Goal: Information Seeking & Learning: Learn about a topic

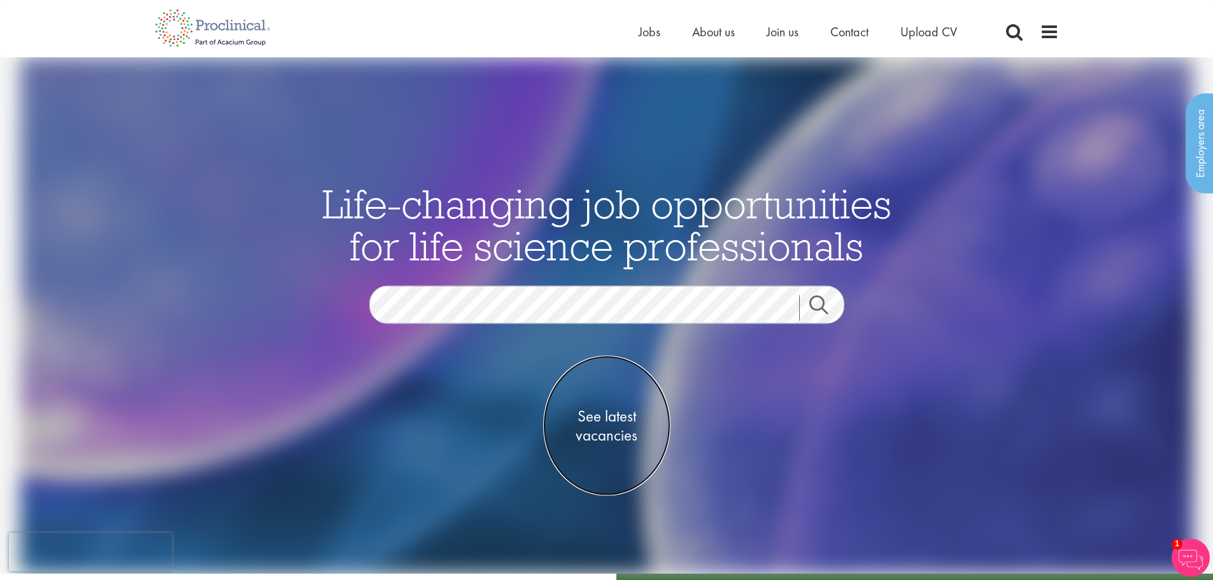
click at [618, 425] on span "See latest vacancies" at bounding box center [606, 426] width 127 height 38
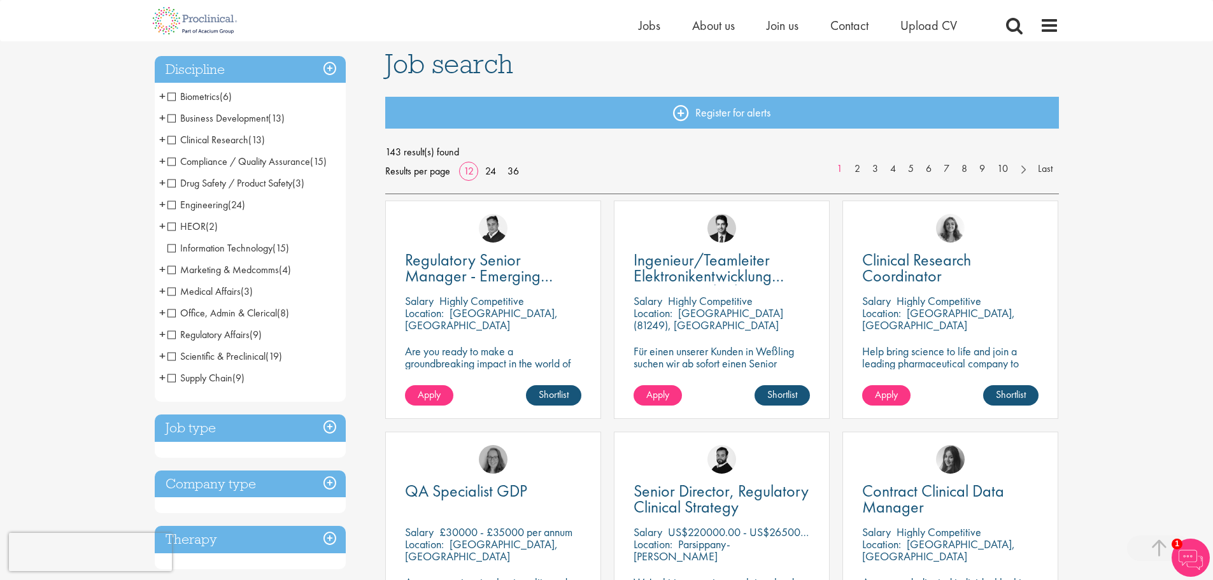
scroll to position [255, 0]
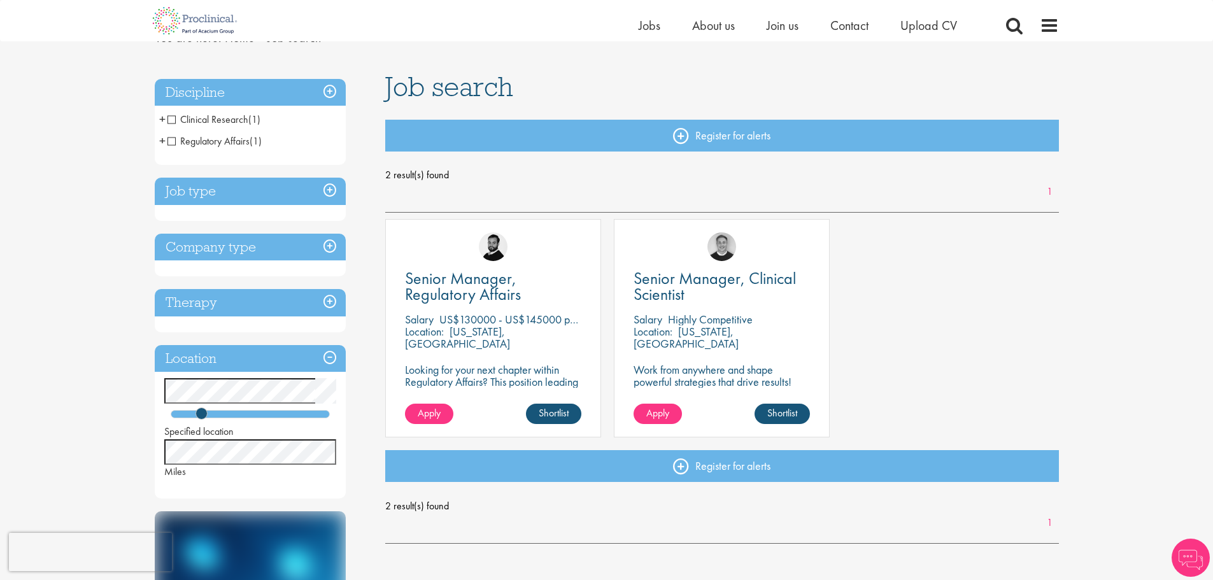
scroll to position [127, 0]
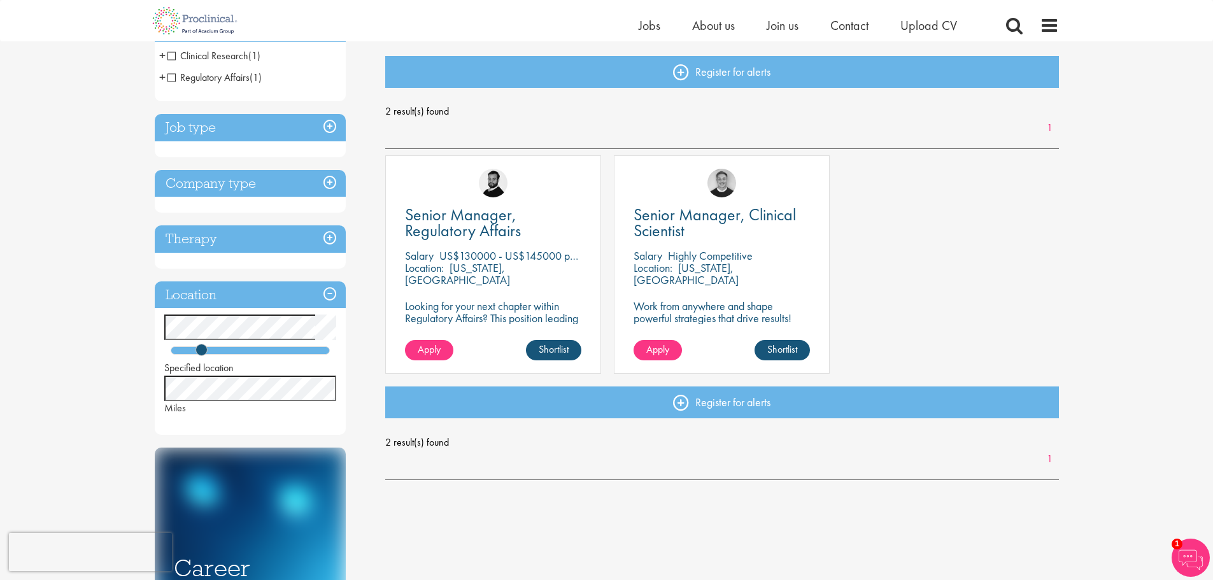
click at [151, 313] on div "You are here: Home > Job search Discipline Clinical Research (1) - + Program Ma…" at bounding box center [606, 347] width 923 height 867
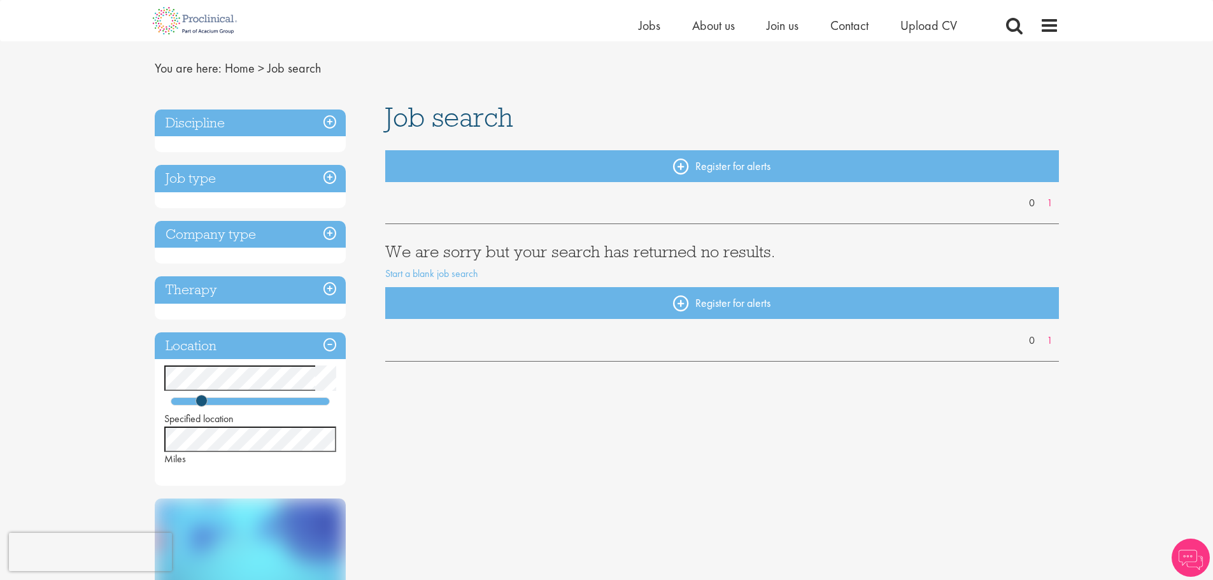
scroll to position [64, 0]
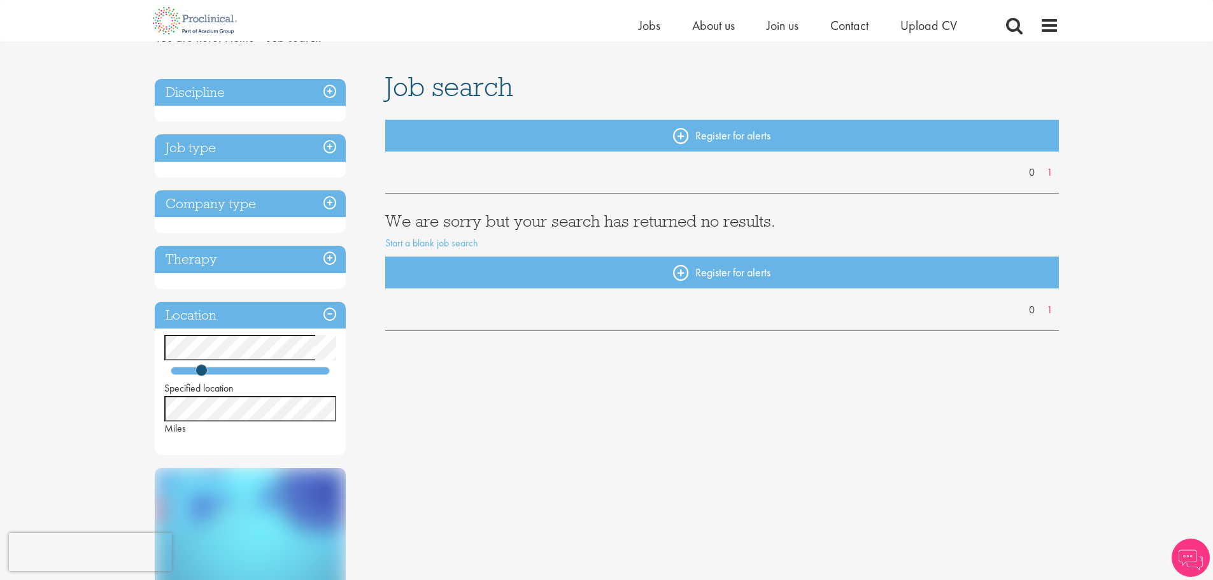
click at [136, 336] on div "You are here: Home > Job search Discipline Job type Company type Therapy Locati…" at bounding box center [606, 541] width 1213 height 1210
